Goal: Information Seeking & Learning: Learn about a topic

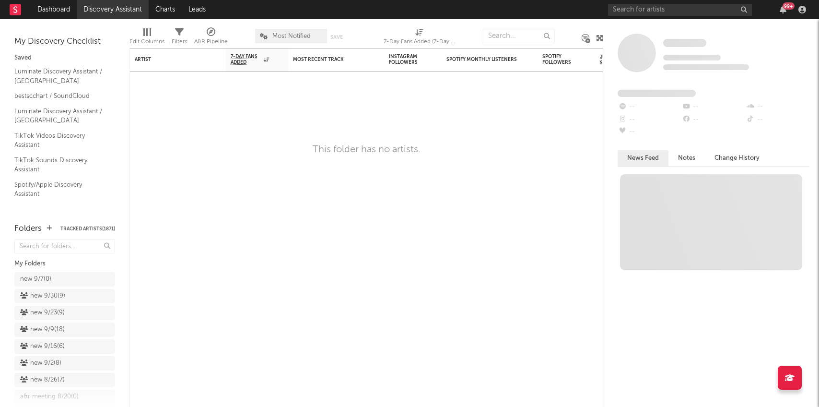
click at [104, 11] on link "Discovery Assistant" at bounding box center [113, 9] width 72 height 19
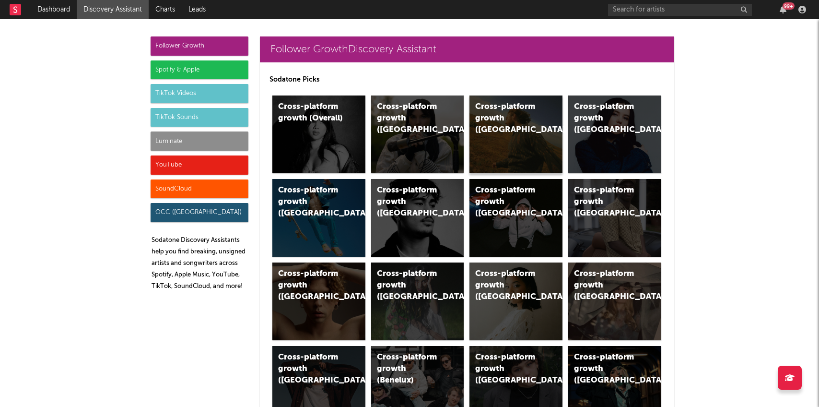
click at [511, 108] on div "Cross-platform growth ([GEOGRAPHIC_DATA])" at bounding box center [507, 118] width 65 height 35
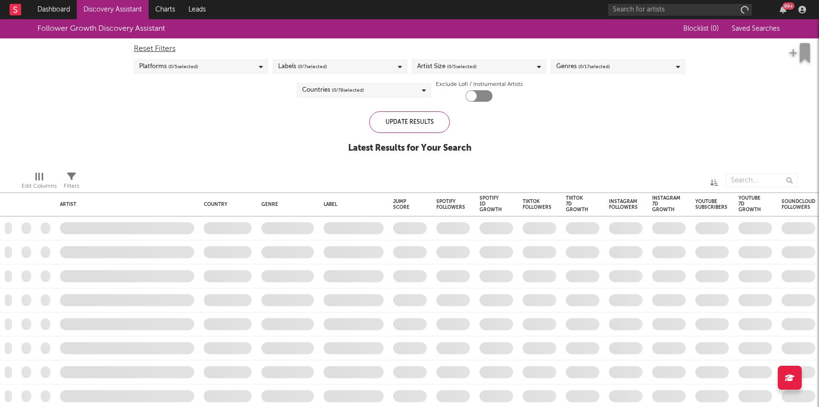
checkbox input "true"
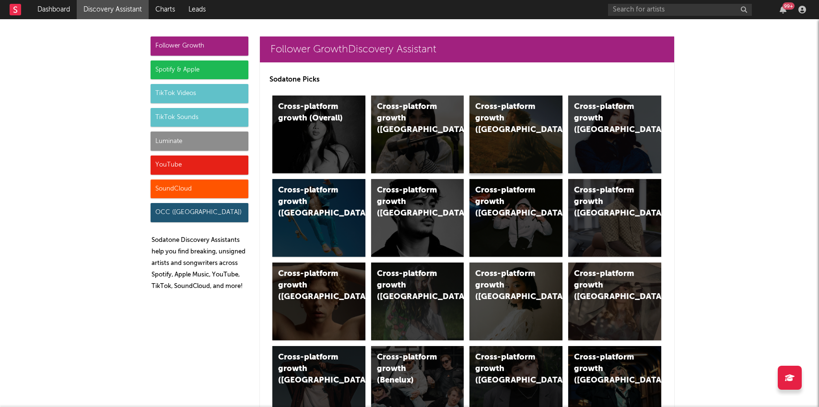
click at [529, 162] on div "Cross-platform growth ([GEOGRAPHIC_DATA])" at bounding box center [515, 134] width 93 height 78
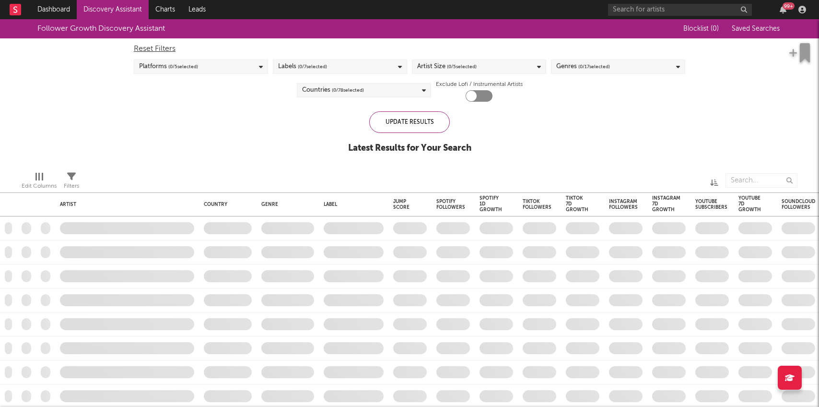
checkbox input "true"
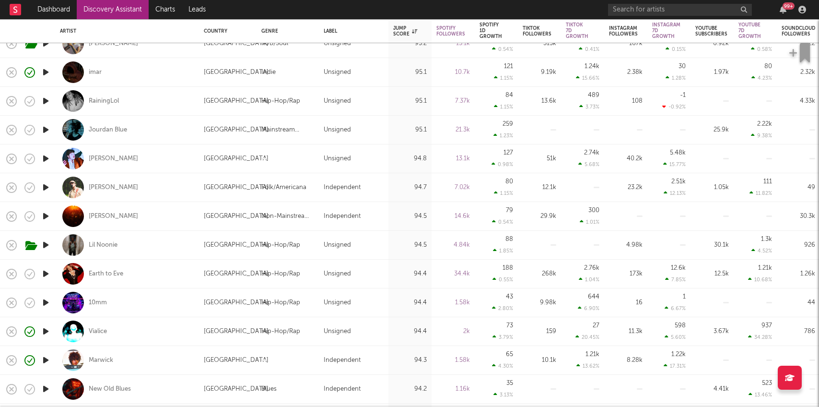
click at [48, 245] on icon "button" at bounding box center [46, 245] width 10 height 12
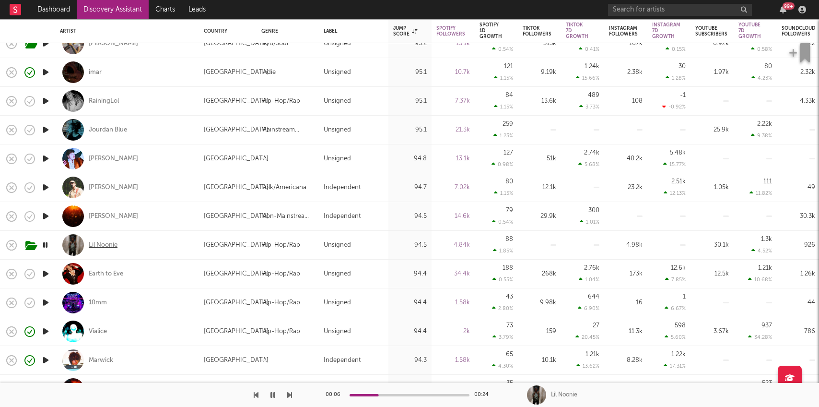
click at [108, 243] on div "Lil Noonie" at bounding box center [103, 245] width 29 height 9
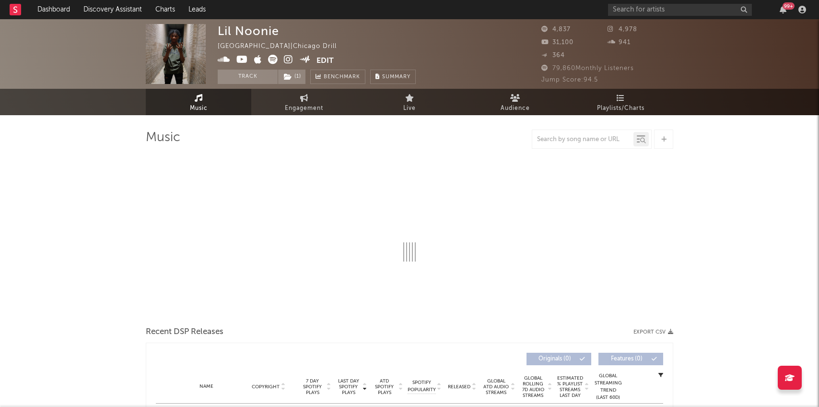
select select "1w"
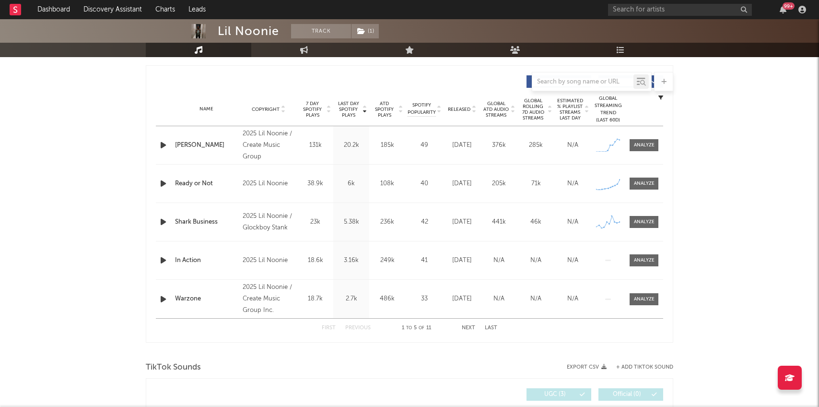
scroll to position [354, 0]
click at [165, 12] on link "Charts" at bounding box center [165, 9] width 33 height 19
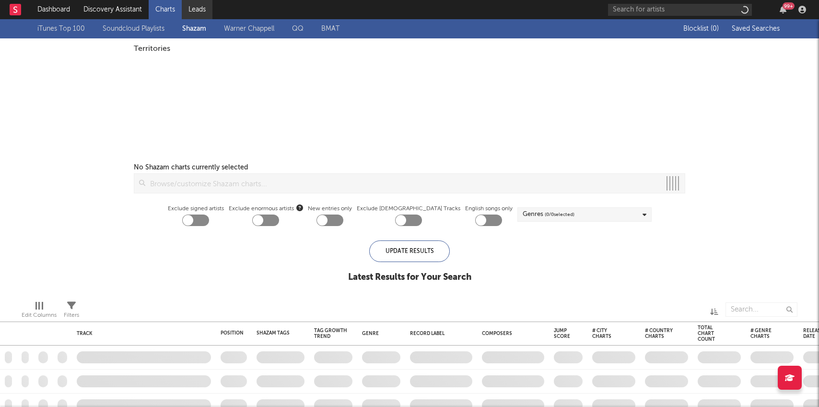
checkbox input "true"
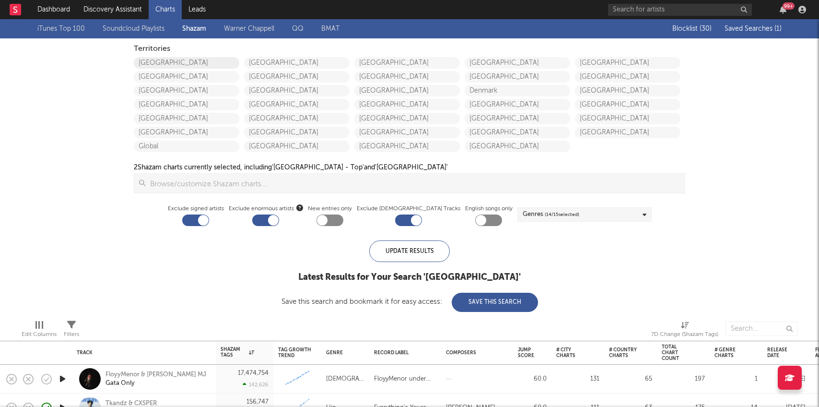
click at [151, 59] on link "[GEOGRAPHIC_DATA]" at bounding box center [186, 63] width 105 height 12
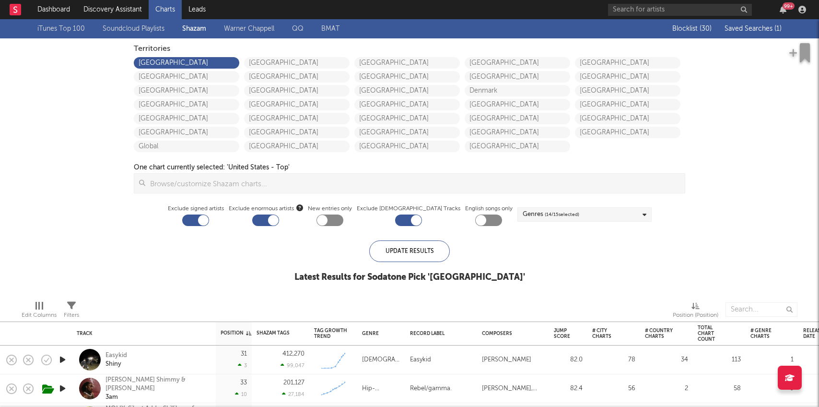
click at [749, 29] on span "Saved Searches ( 1 )" at bounding box center [752, 28] width 57 height 7
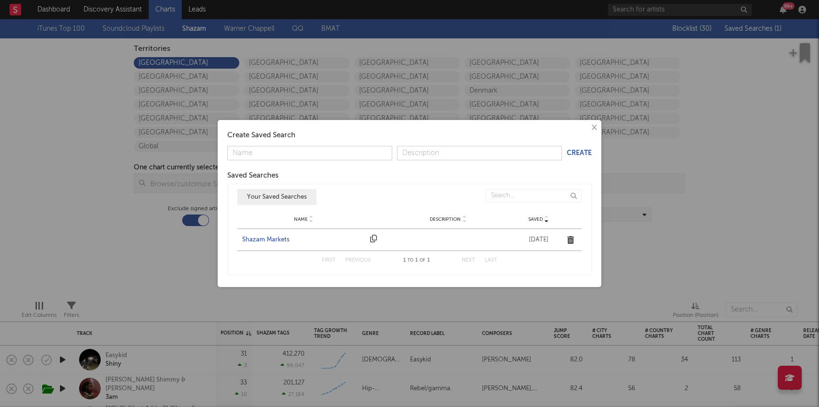
click at [260, 237] on div "Shazam Markets" at bounding box center [303, 240] width 123 height 10
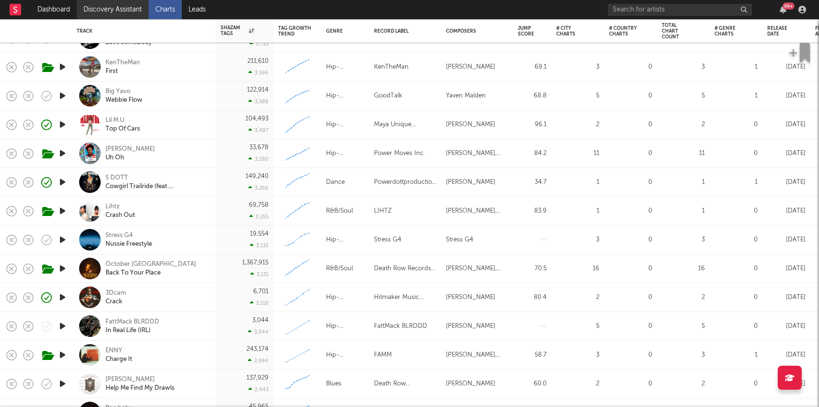
click at [98, 6] on link "Discovery Assistant" at bounding box center [113, 9] width 72 height 19
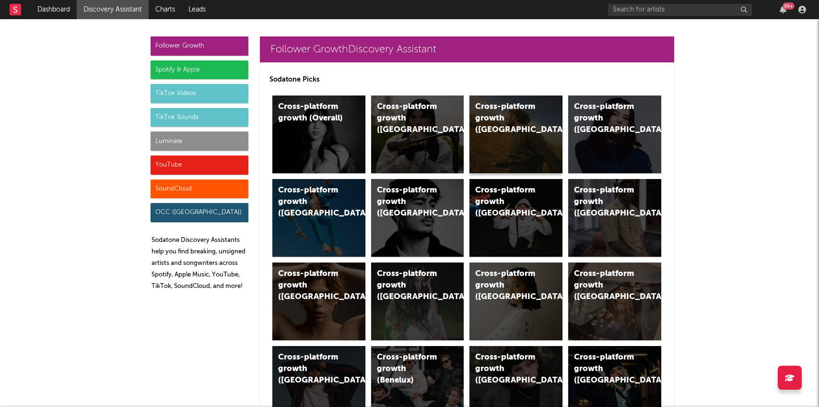
click at [501, 149] on div "Cross-platform growth ([GEOGRAPHIC_DATA])" at bounding box center [515, 134] width 93 height 78
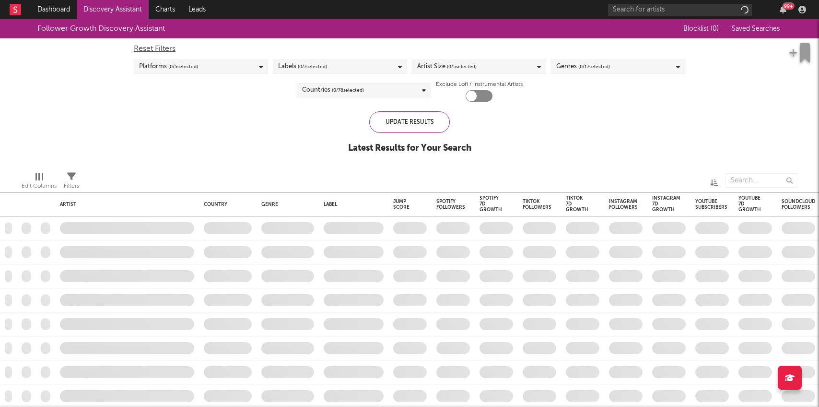
checkbox input "true"
